Goal: Browse casually: Explore the website without a specific task or goal

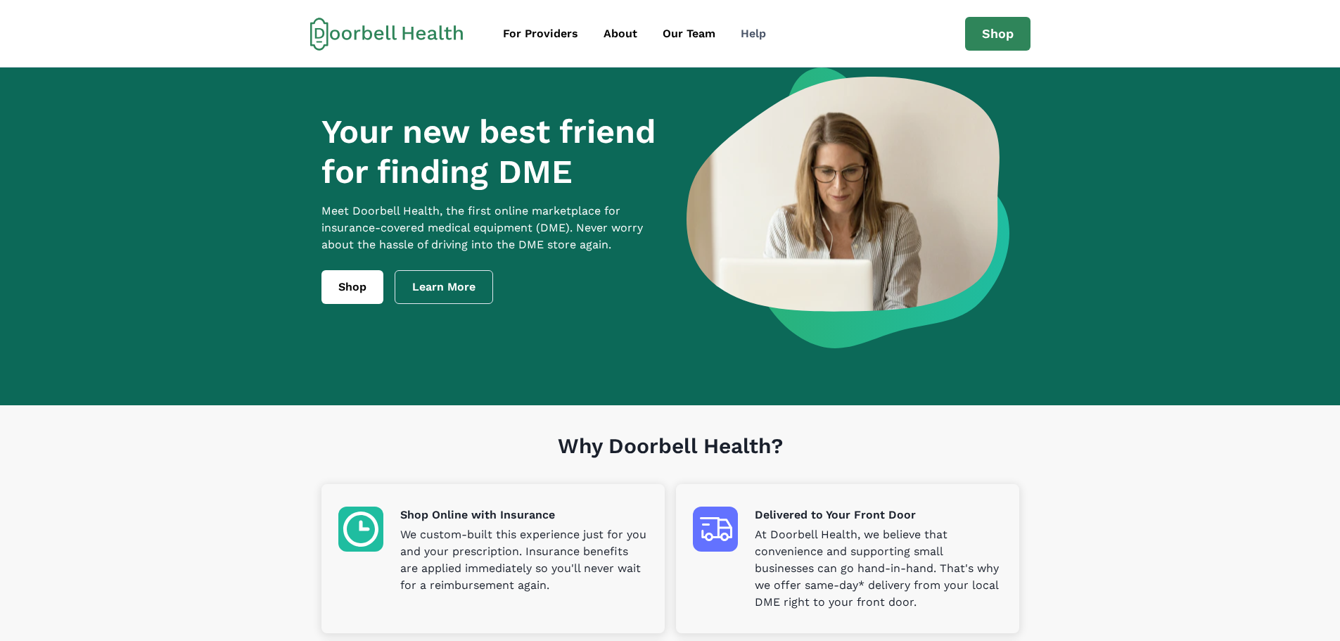
click at [747, 36] on div "Help" at bounding box center [753, 33] width 25 height 17
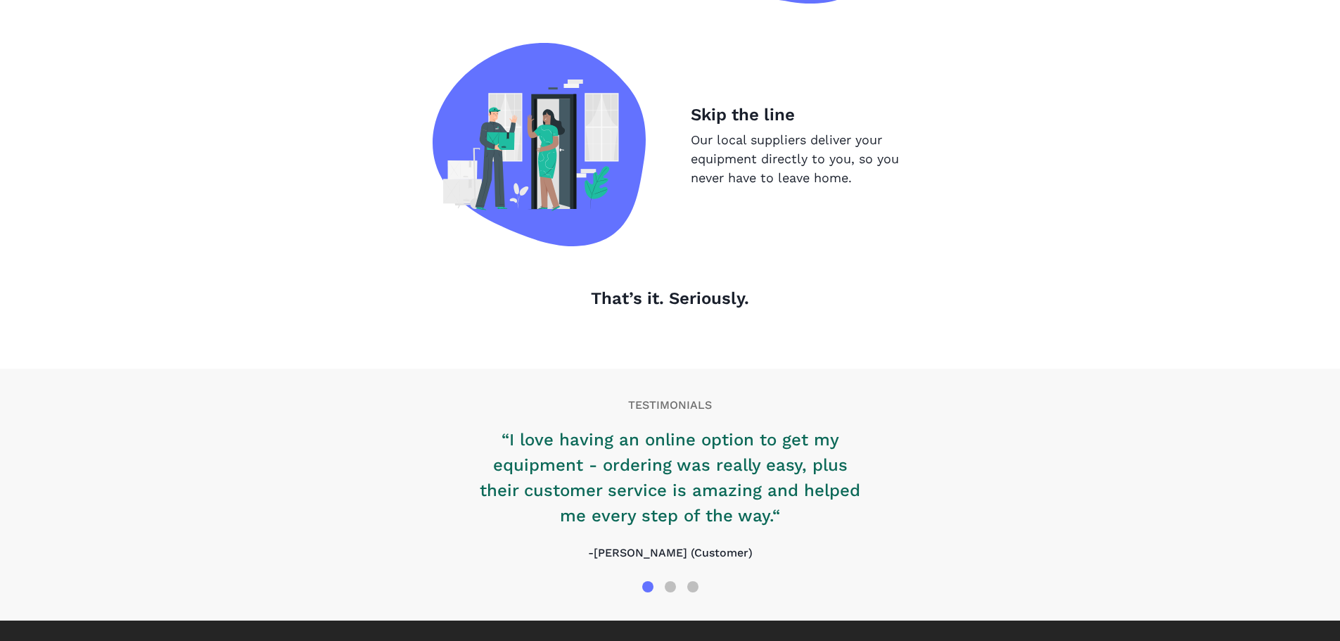
scroll to position [1429, 0]
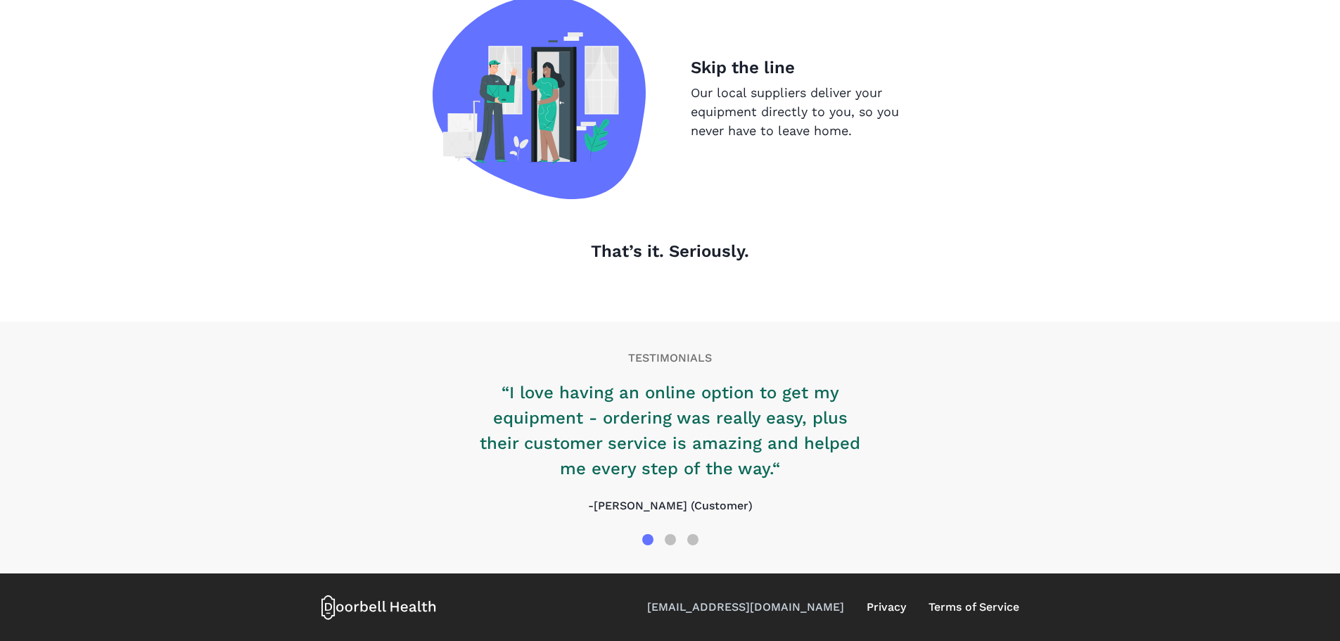
click at [793, 605] on link "[EMAIL_ADDRESS][DOMAIN_NAME]" at bounding box center [745, 607] width 197 height 17
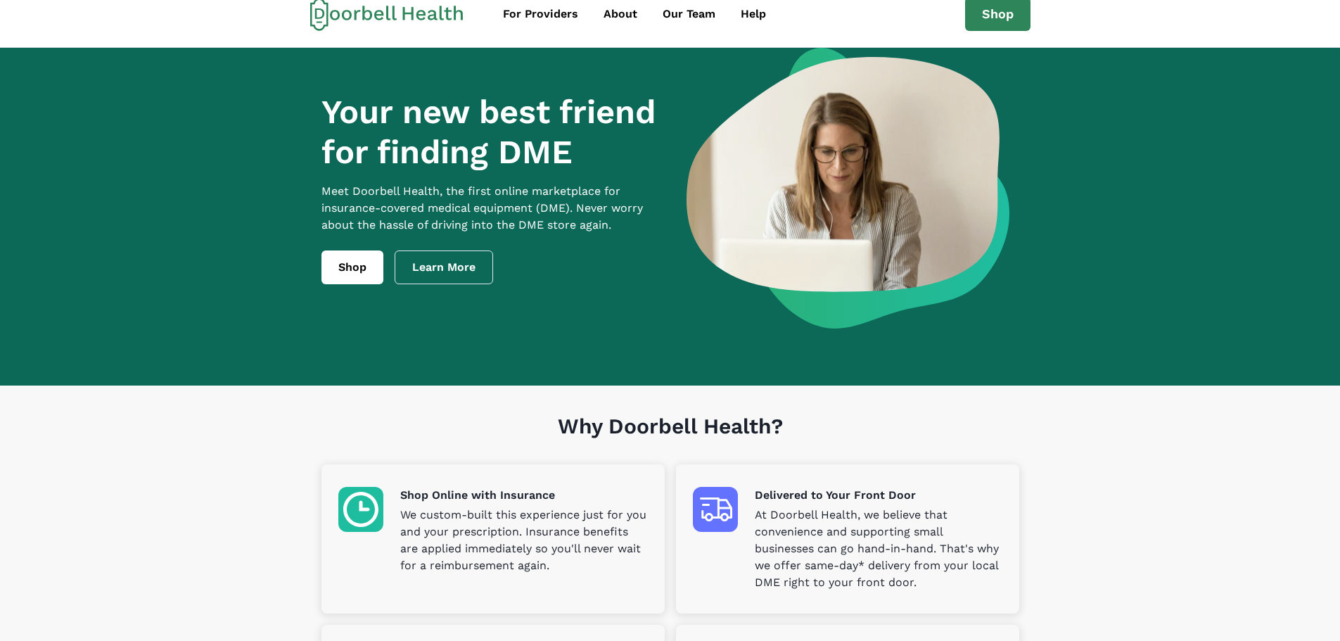
scroll to position [0, 0]
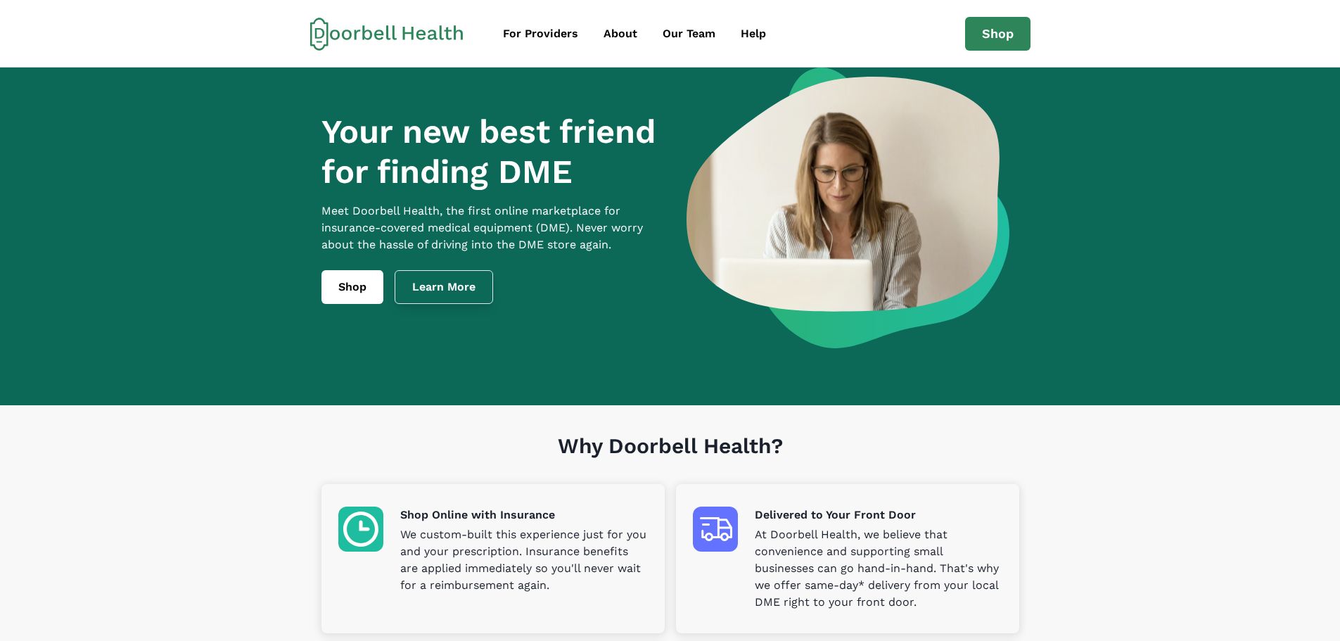
click at [440, 294] on link "Learn More" at bounding box center [444, 287] width 98 height 34
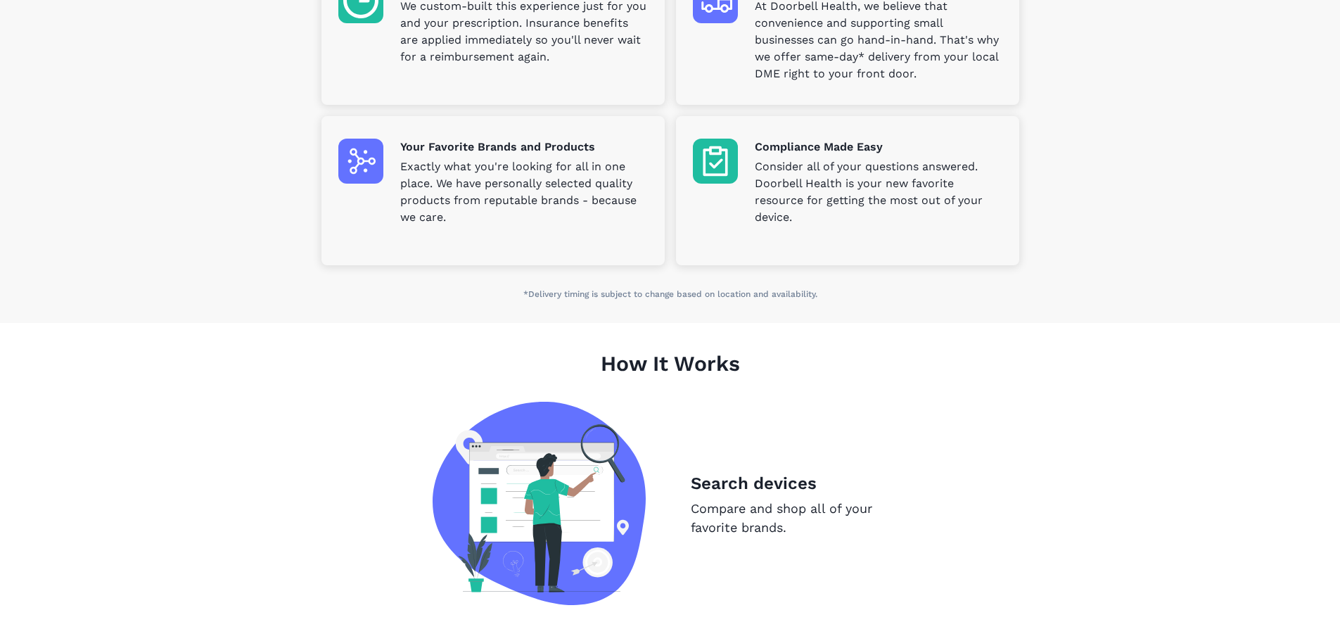
scroll to position [304, 0]
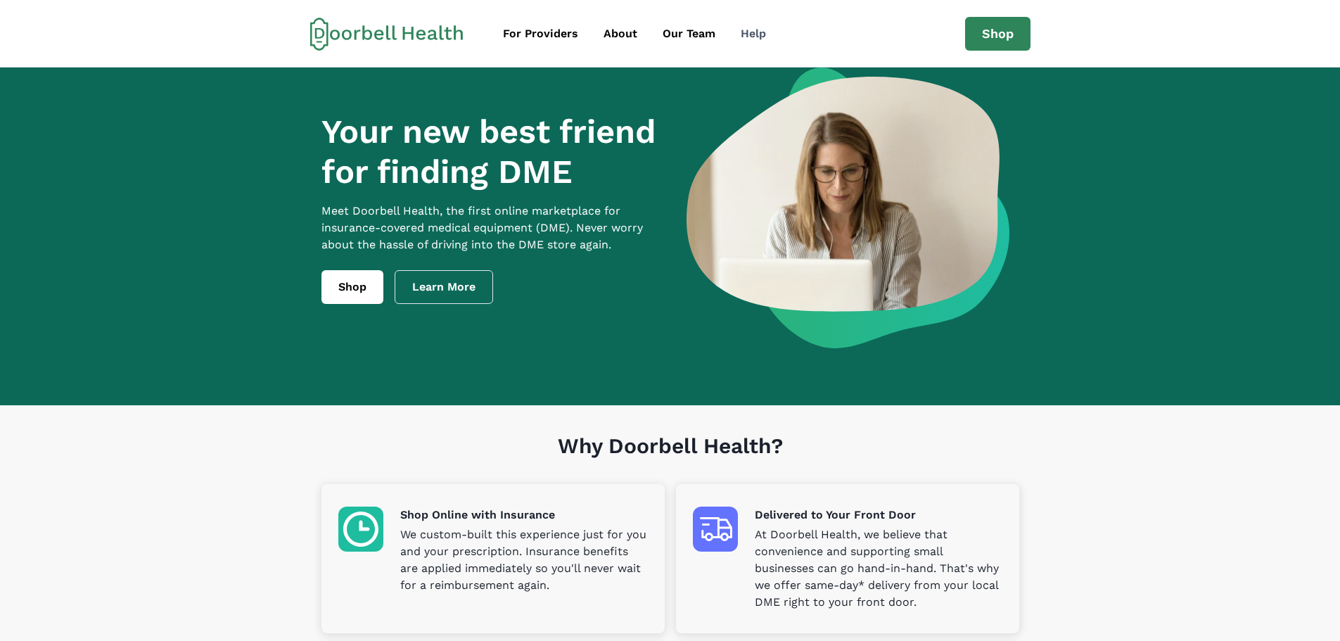
click at [761, 27] on div "Help" at bounding box center [753, 33] width 25 height 17
click at [696, 21] on link "Our Team" at bounding box center [688, 34] width 75 height 28
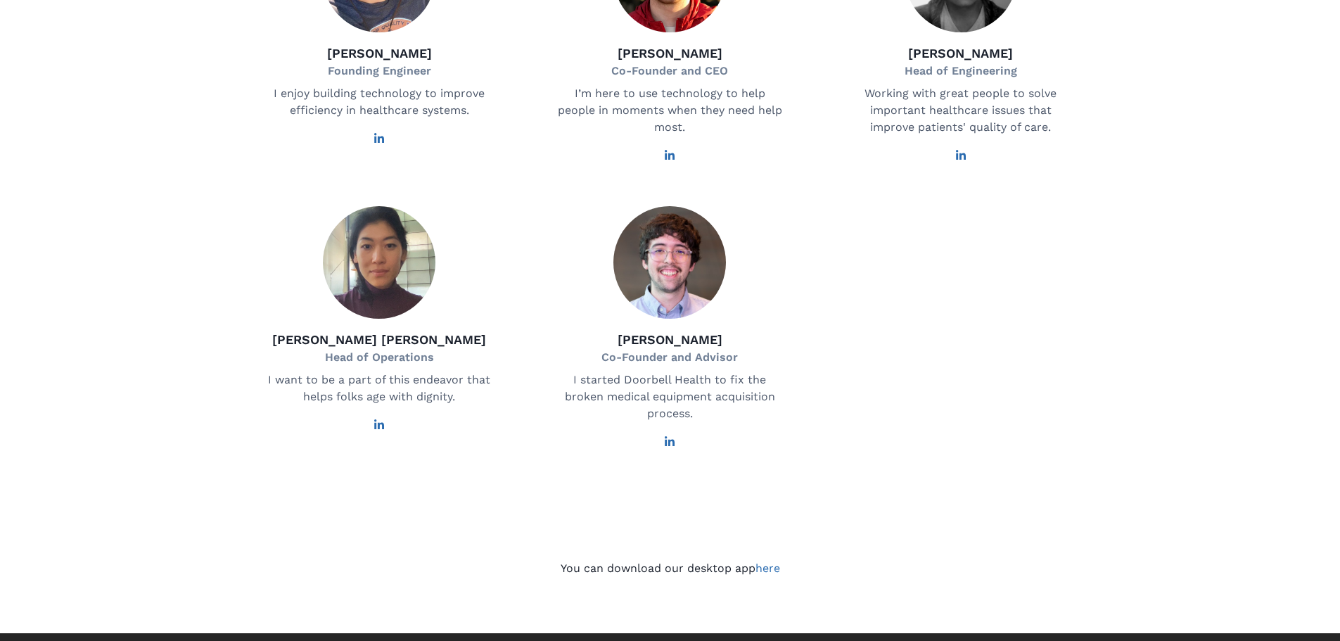
scroll to position [781, 0]
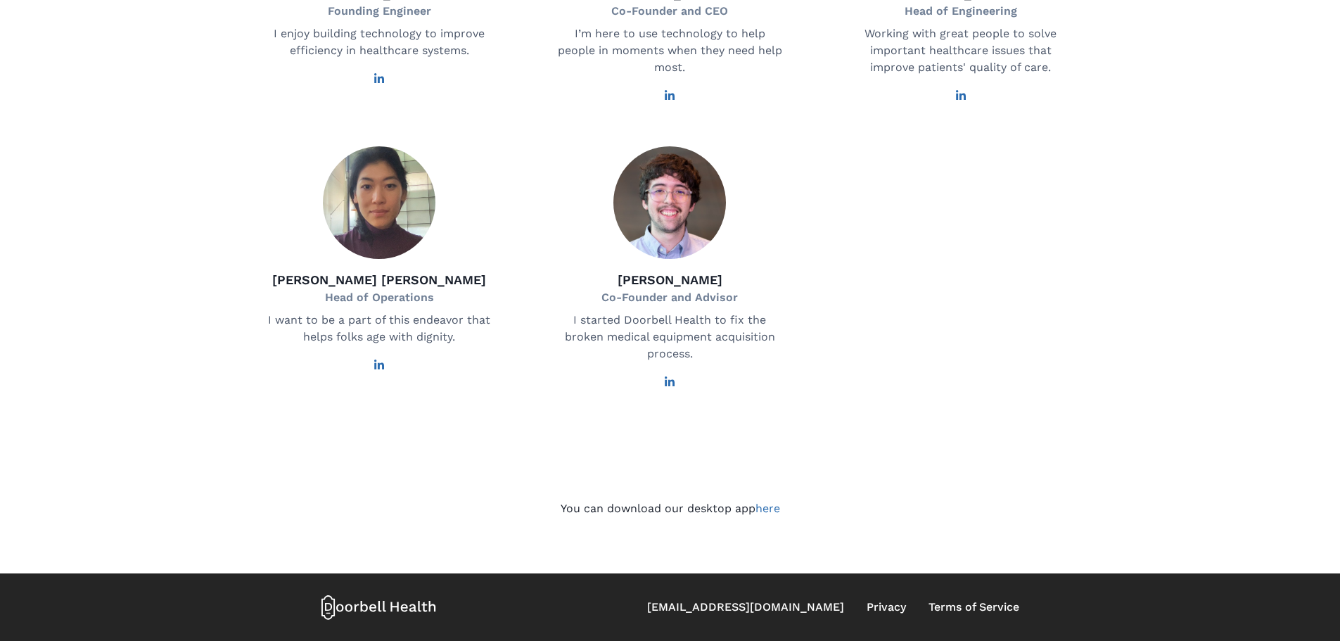
click at [403, 606] on icon at bounding box center [378, 606] width 115 height 25
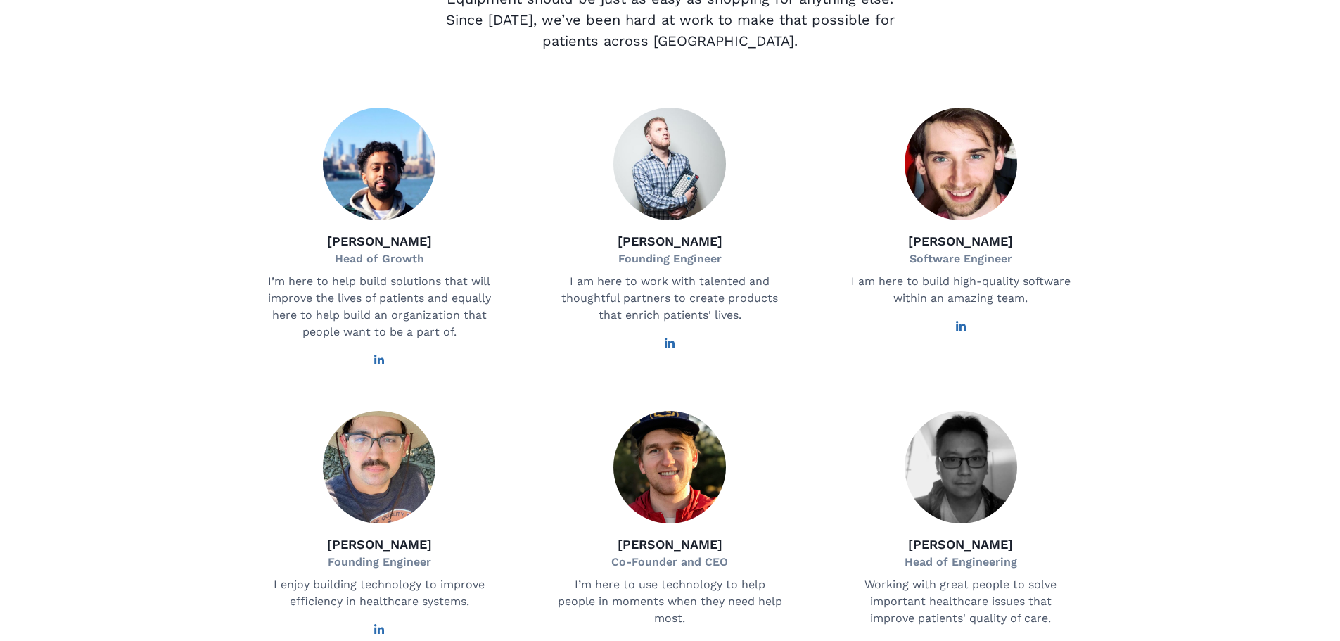
scroll to position [0, 0]
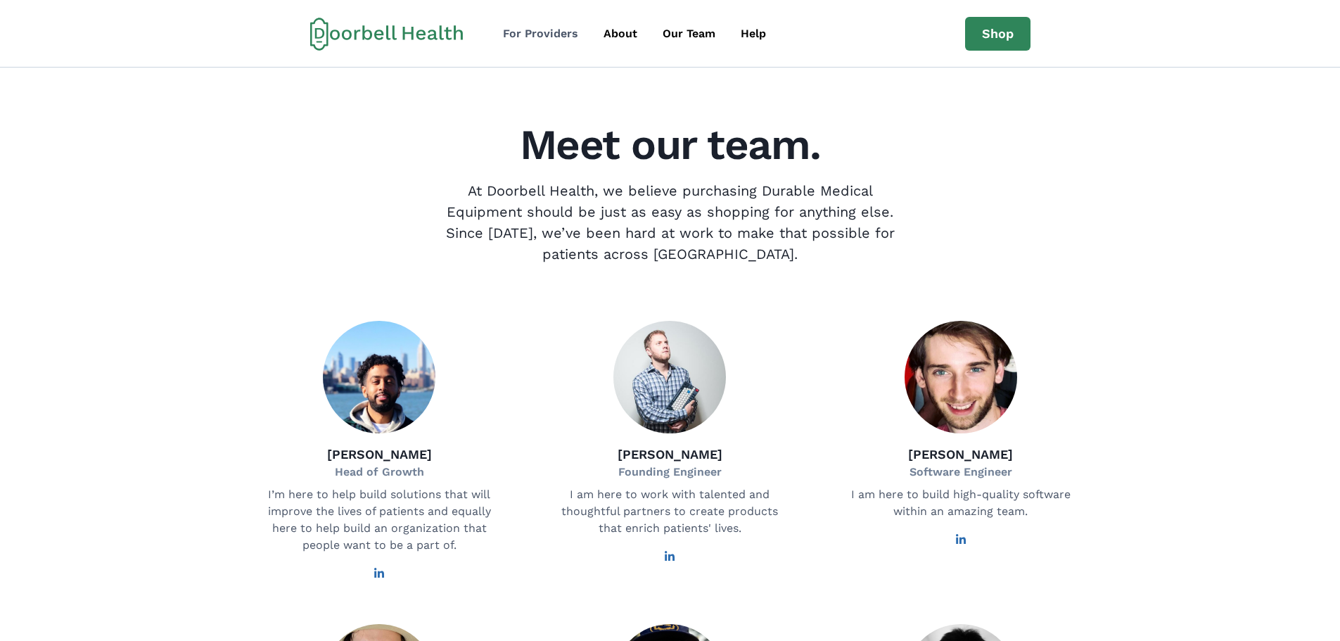
click at [528, 41] on div "For Providers" at bounding box center [540, 33] width 75 height 17
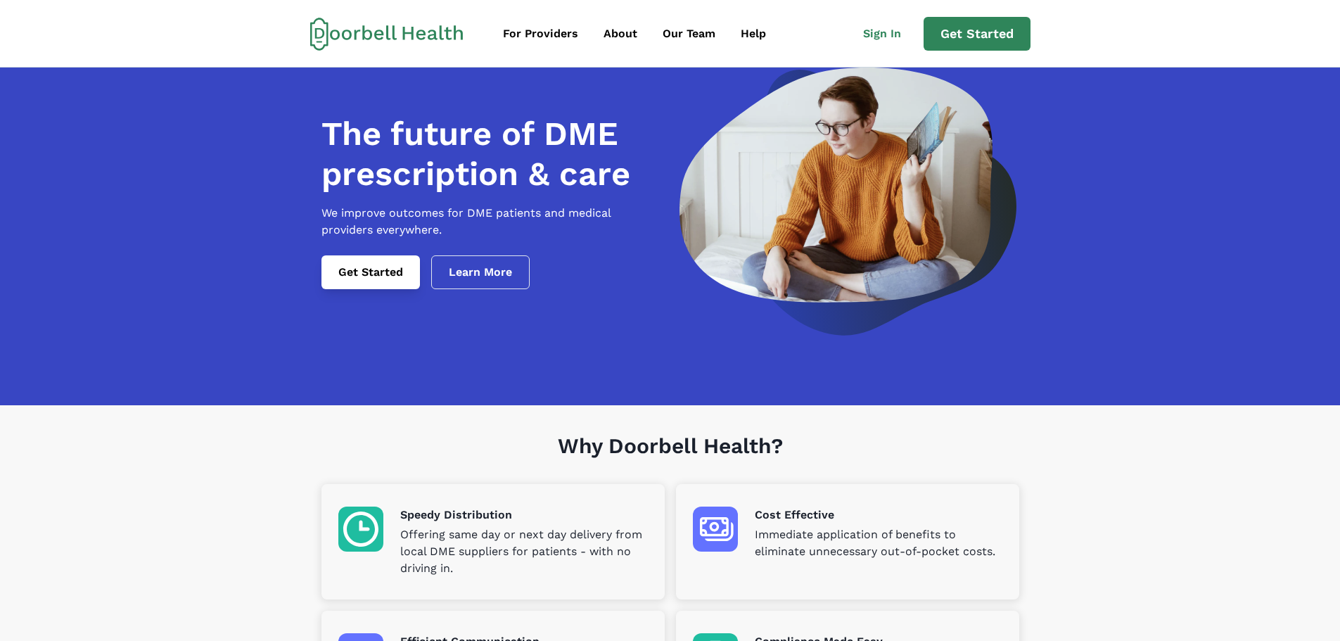
click at [388, 289] on link "Get Started" at bounding box center [370, 272] width 98 height 34
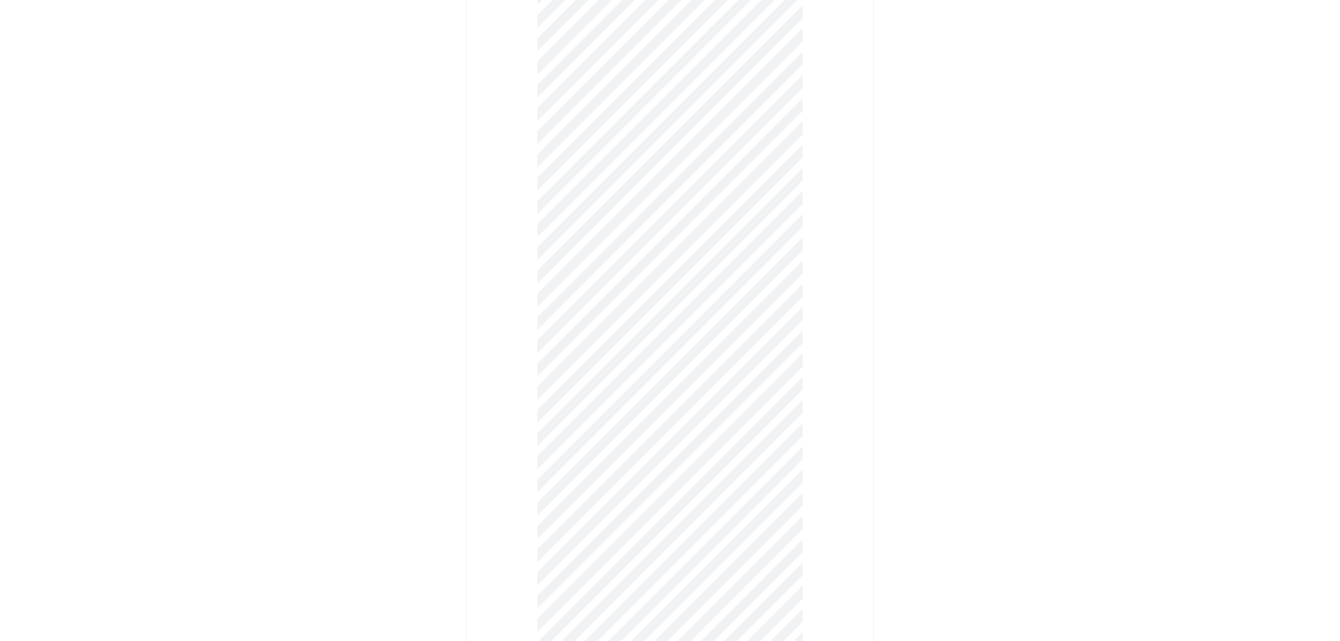
scroll to position [763, 0]
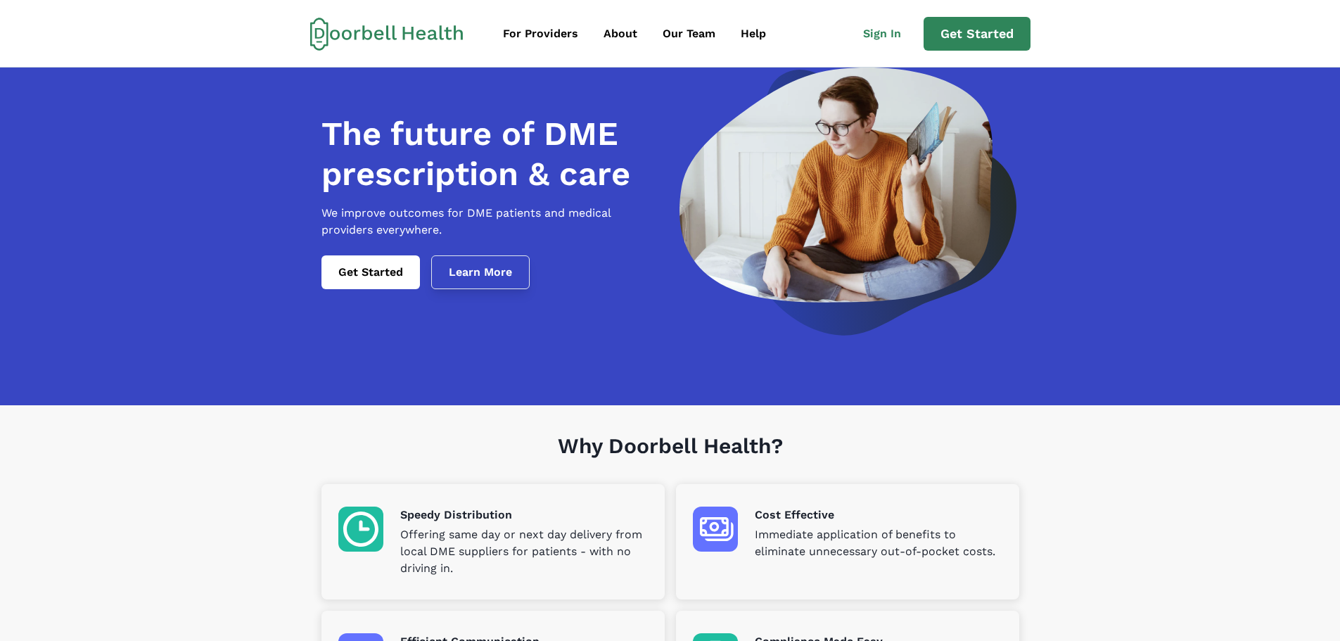
click at [478, 282] on link "Learn More" at bounding box center [480, 272] width 98 height 34
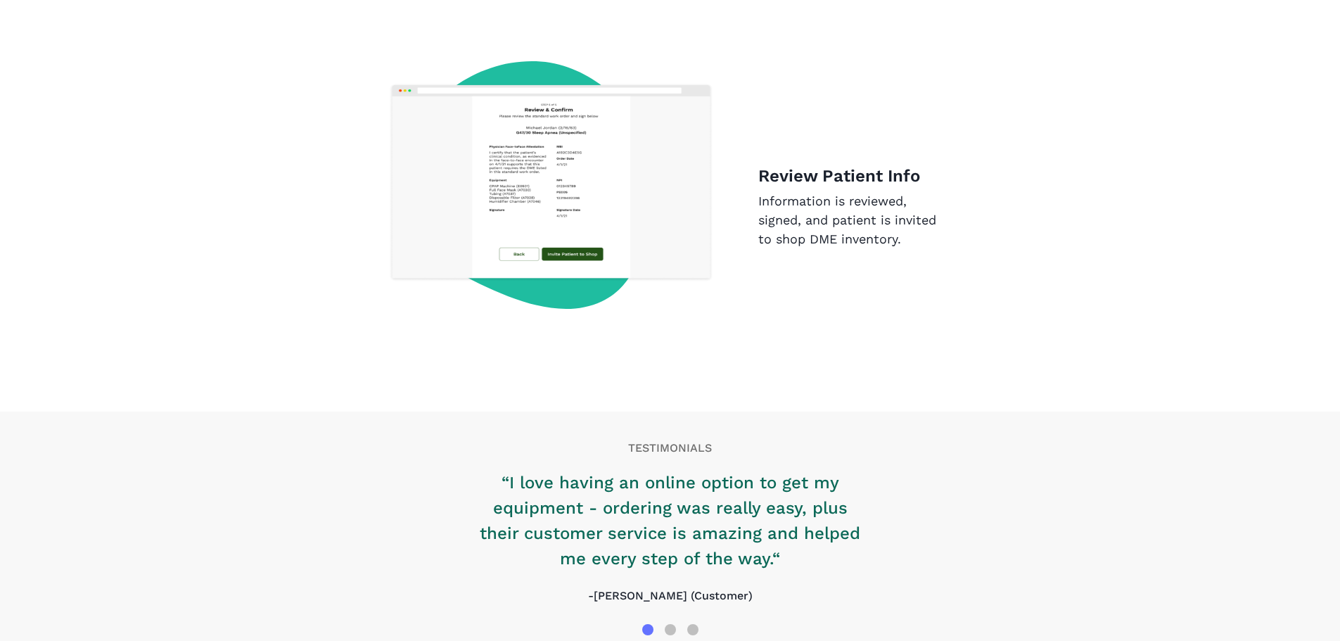
scroll to position [2149, 0]
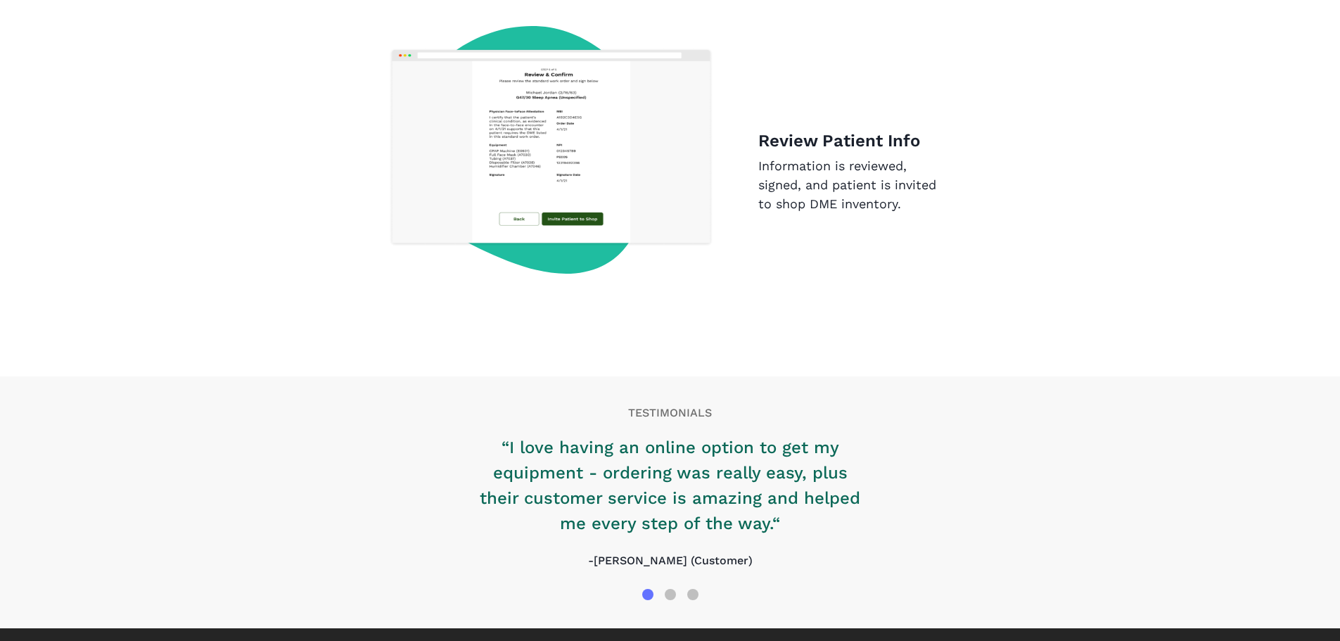
scroll to position [2149, 0]
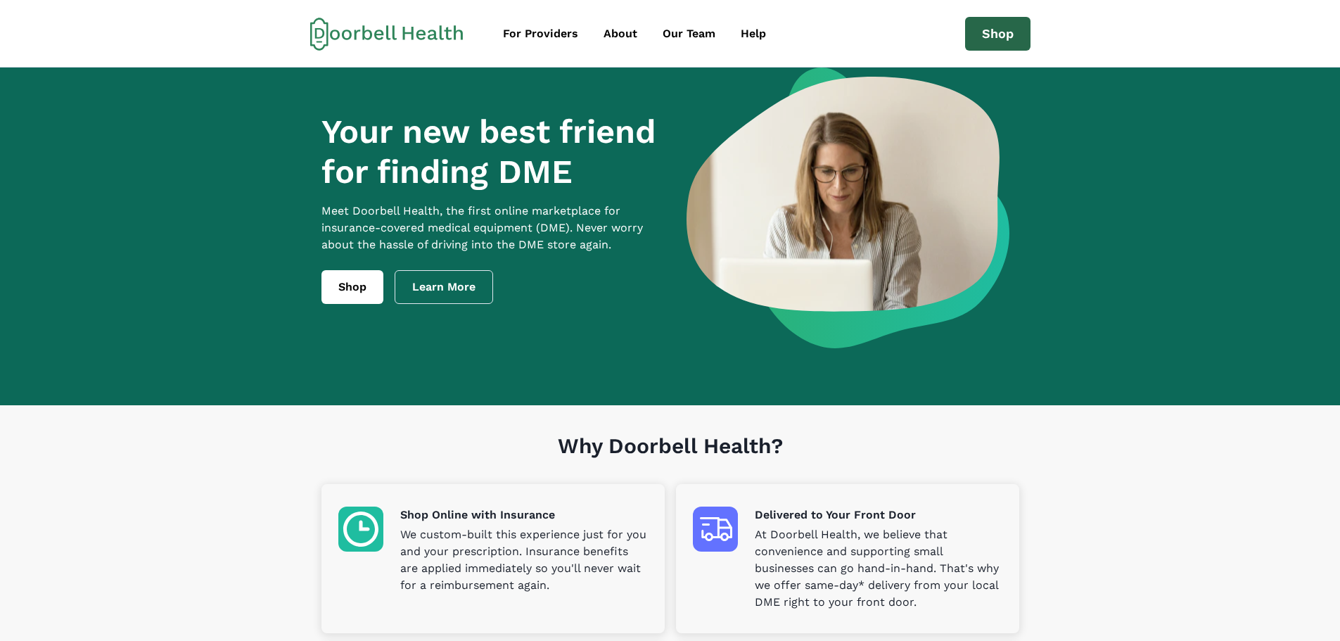
click at [1009, 34] on link "Shop" at bounding box center [997, 34] width 65 height 34
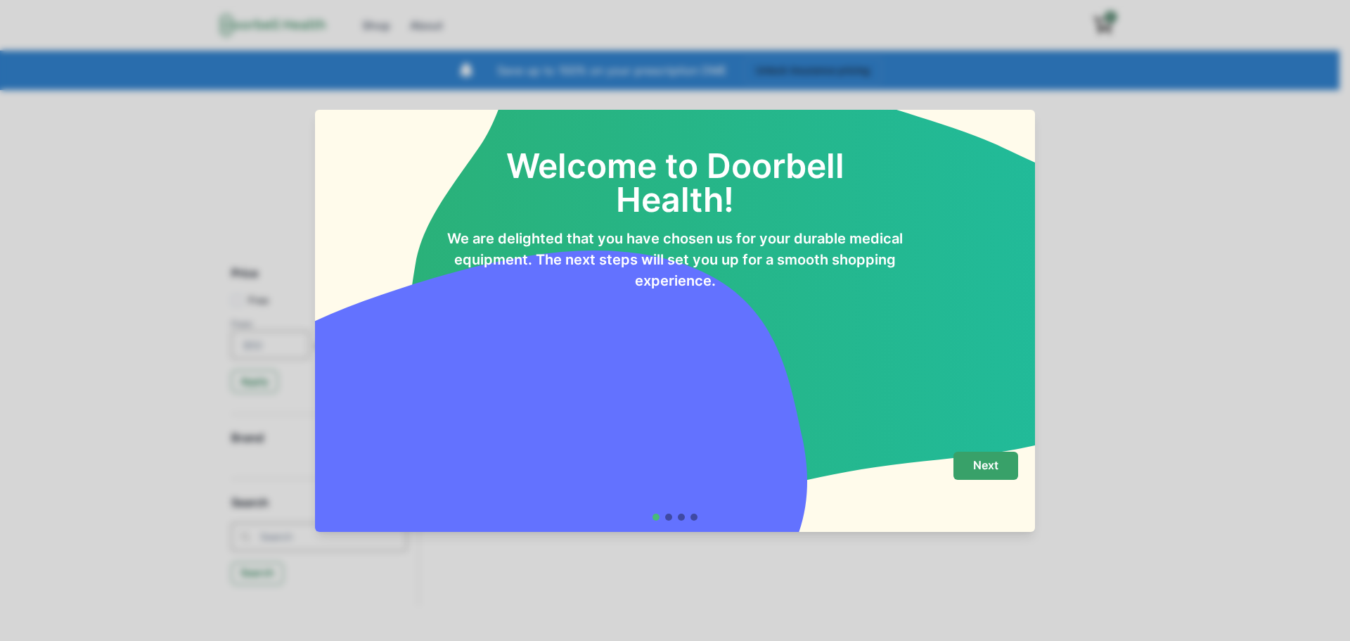
click at [1004, 460] on button "Next" at bounding box center [986, 466] width 65 height 28
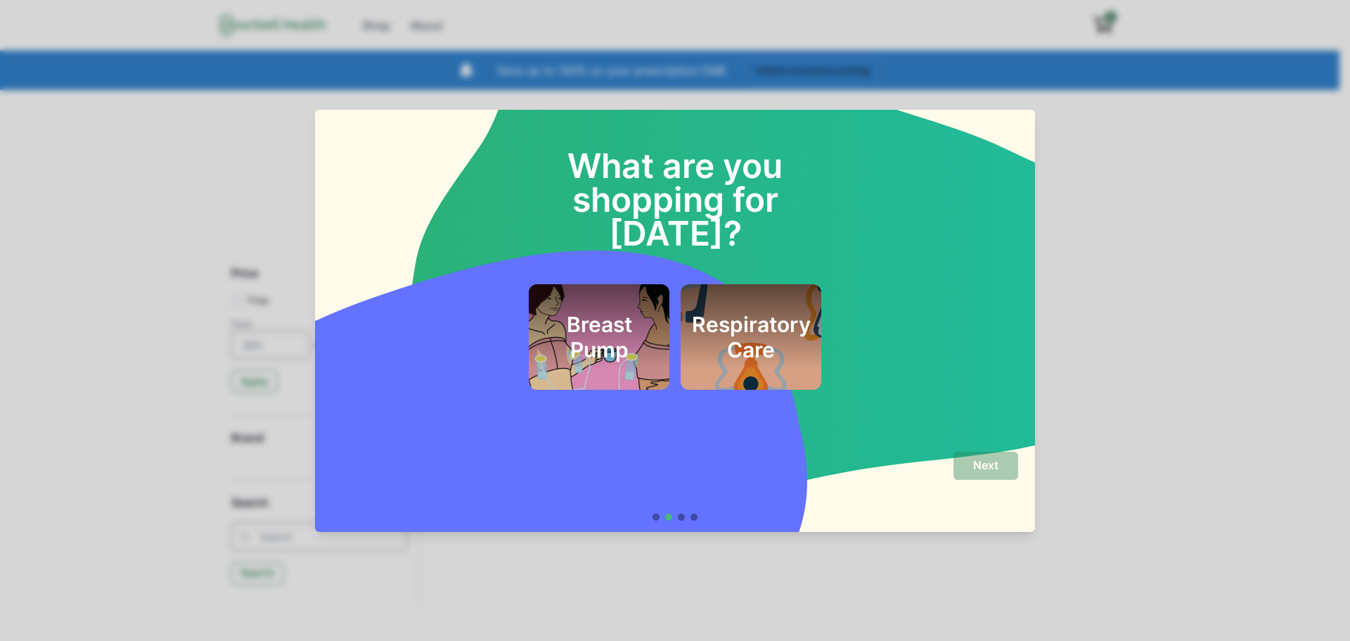
click at [754, 312] on h2 "Respiratory Care" at bounding box center [751, 337] width 119 height 51
click at [997, 473] on button "Next" at bounding box center [986, 466] width 65 height 28
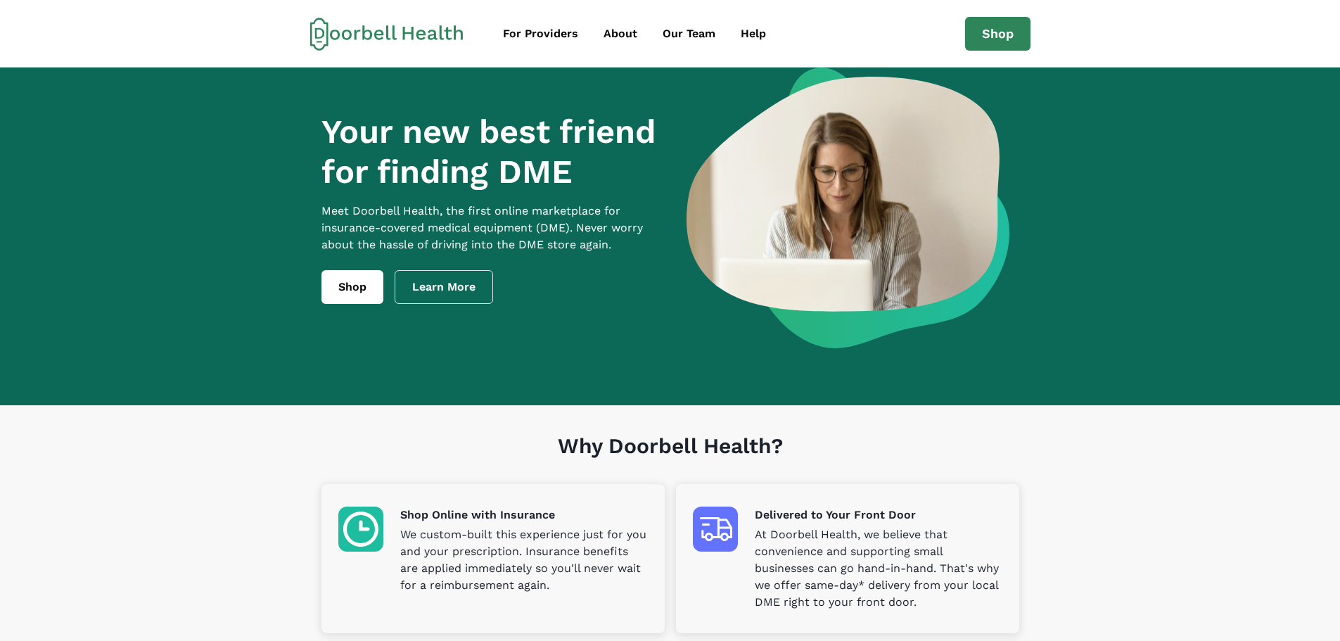
click at [368, 34] on icon at bounding box center [386, 34] width 153 height 34
click at [758, 41] on div "Help" at bounding box center [753, 33] width 25 height 17
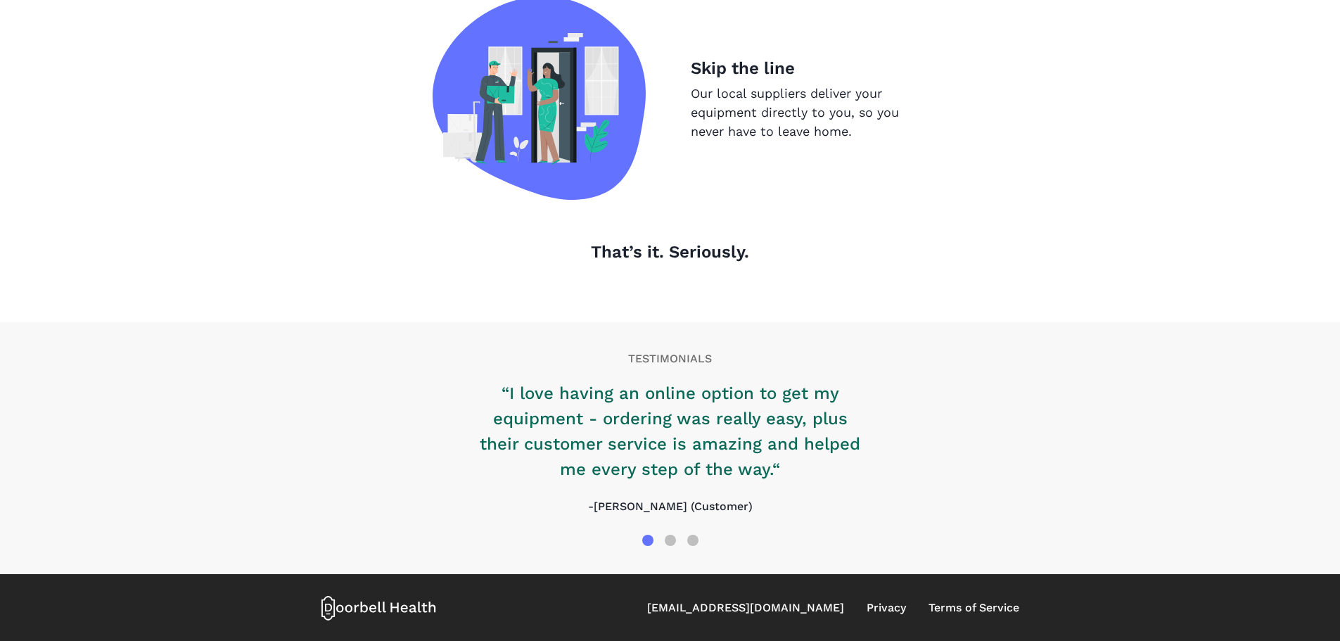
scroll to position [1429, 0]
click at [679, 537] on div at bounding box center [670, 539] width 23 height 23
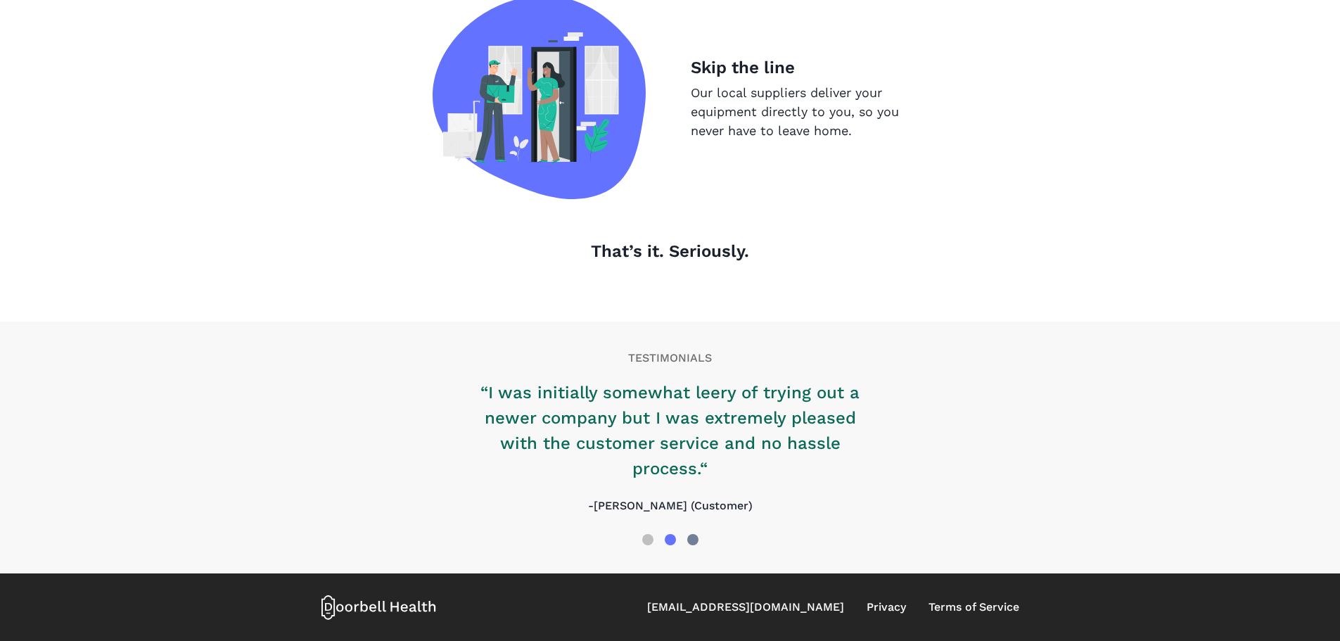
click at [685, 534] on div at bounding box center [693, 539] width 23 height 23
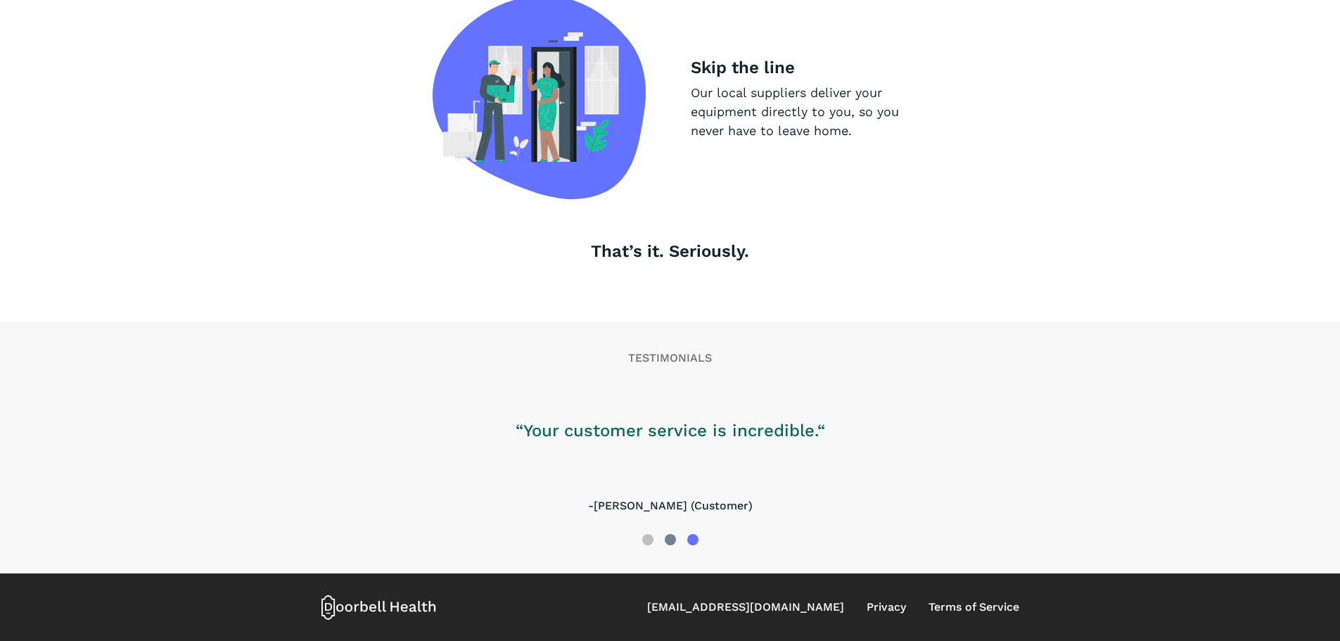
click at [668, 539] on div at bounding box center [670, 539] width 11 height 11
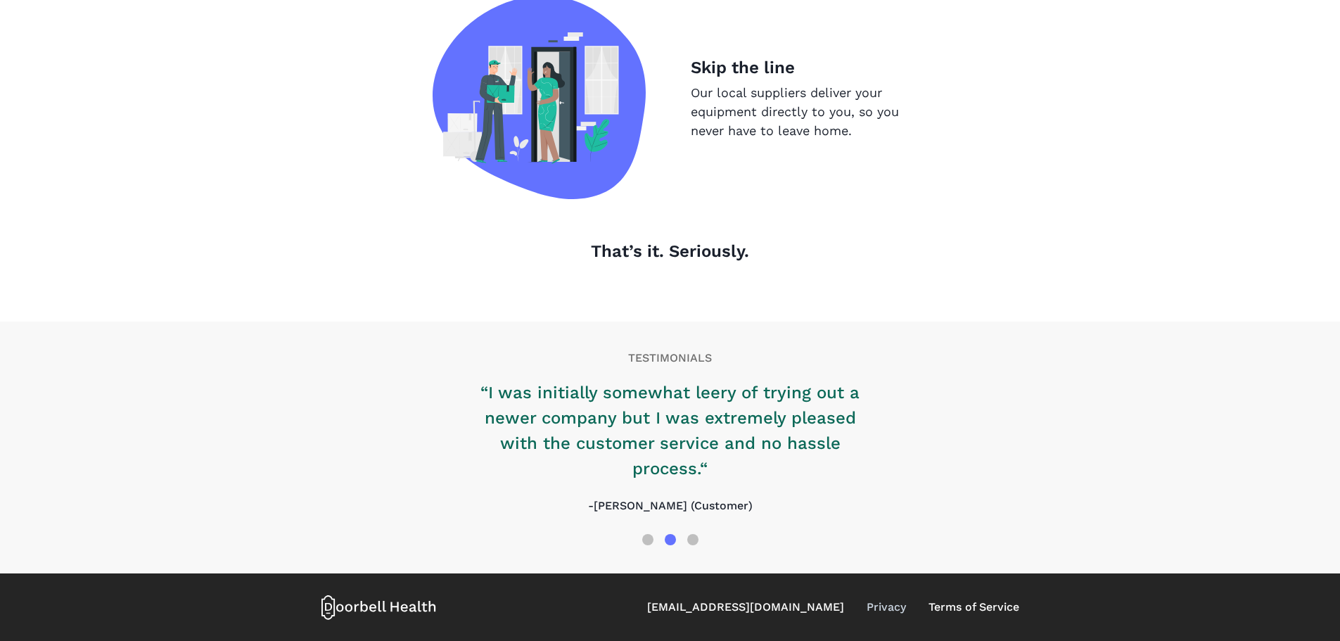
click at [881, 605] on link "Privacy" at bounding box center [886, 607] width 39 height 17
